Goal: Information Seeking & Learning: Learn about a topic

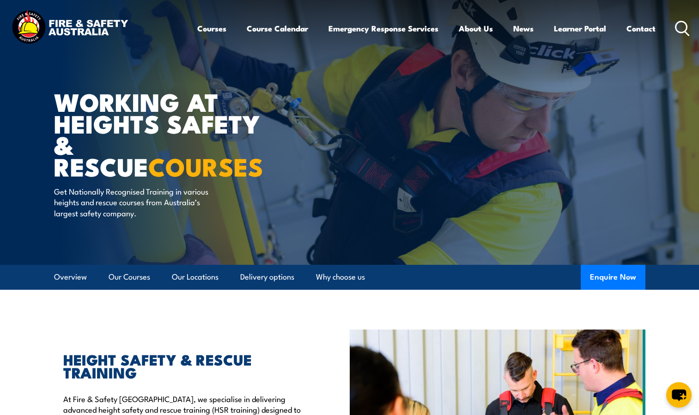
click at [682, 31] on icon at bounding box center [682, 28] width 15 height 15
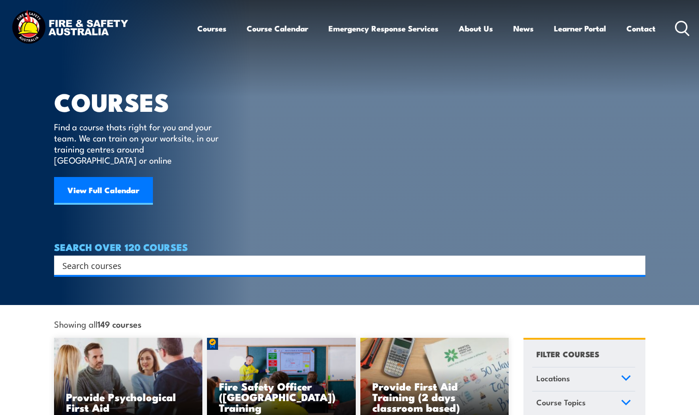
click at [370, 259] on input "Search input" at bounding box center [343, 265] width 563 height 14
type input "BOISET"
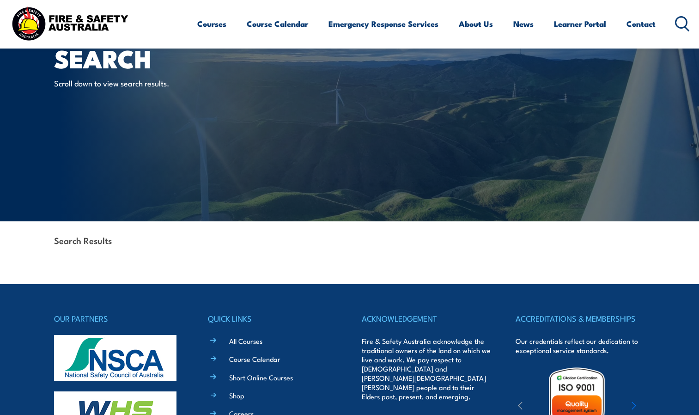
scroll to position [44, 0]
